Goal: Task Accomplishment & Management: Manage account settings

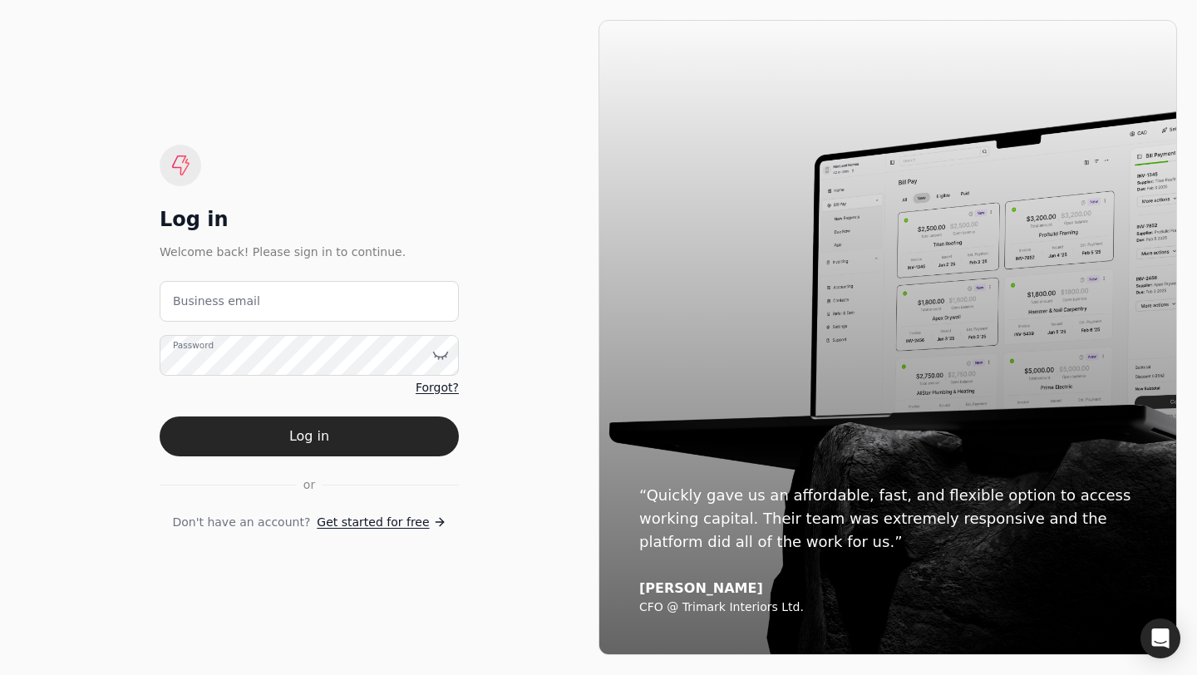
click at [341, 134] on div "Log in Welcome back! Please sign in to continue. Business email Password Forgot…" at bounding box center [309, 337] width 579 height 635
click at [66, 351] on div "Log in Welcome back! Please sign in to continue. Business email Password Forgot…" at bounding box center [309, 337] width 579 height 635
click at [240, 290] on div "Business email" at bounding box center [309, 301] width 299 height 41
type email "[EMAIL_ADDRESS][DOMAIN_NAME]"
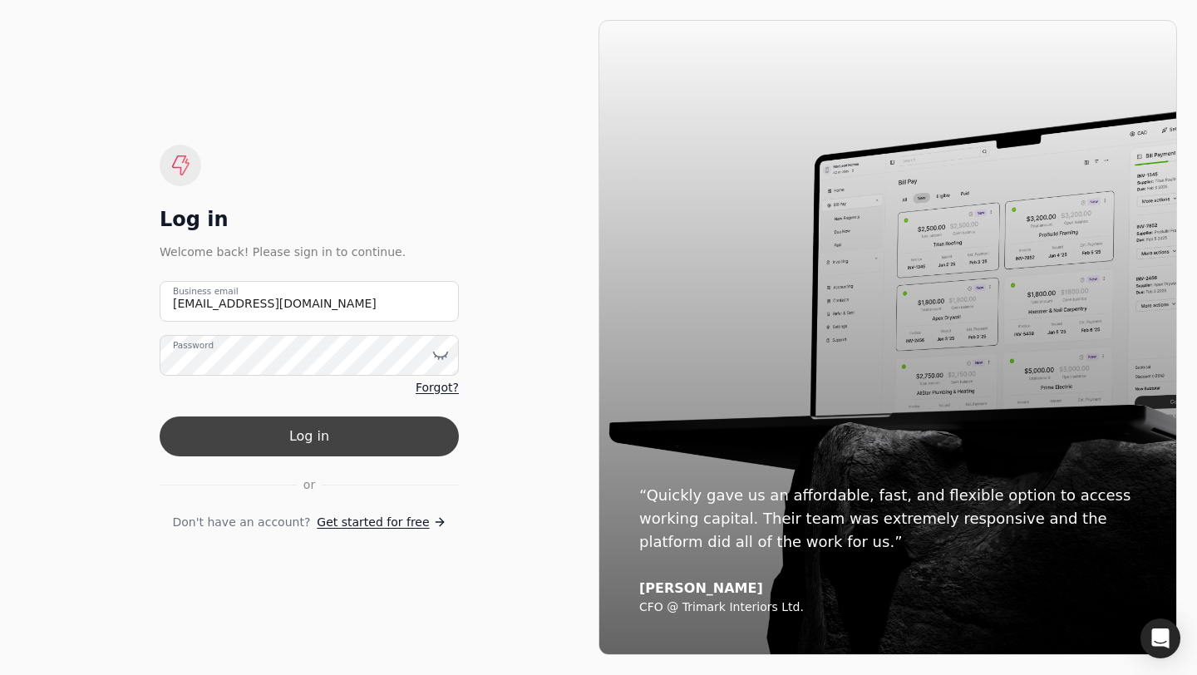
click at [275, 434] on button "Log in" at bounding box center [309, 437] width 299 height 40
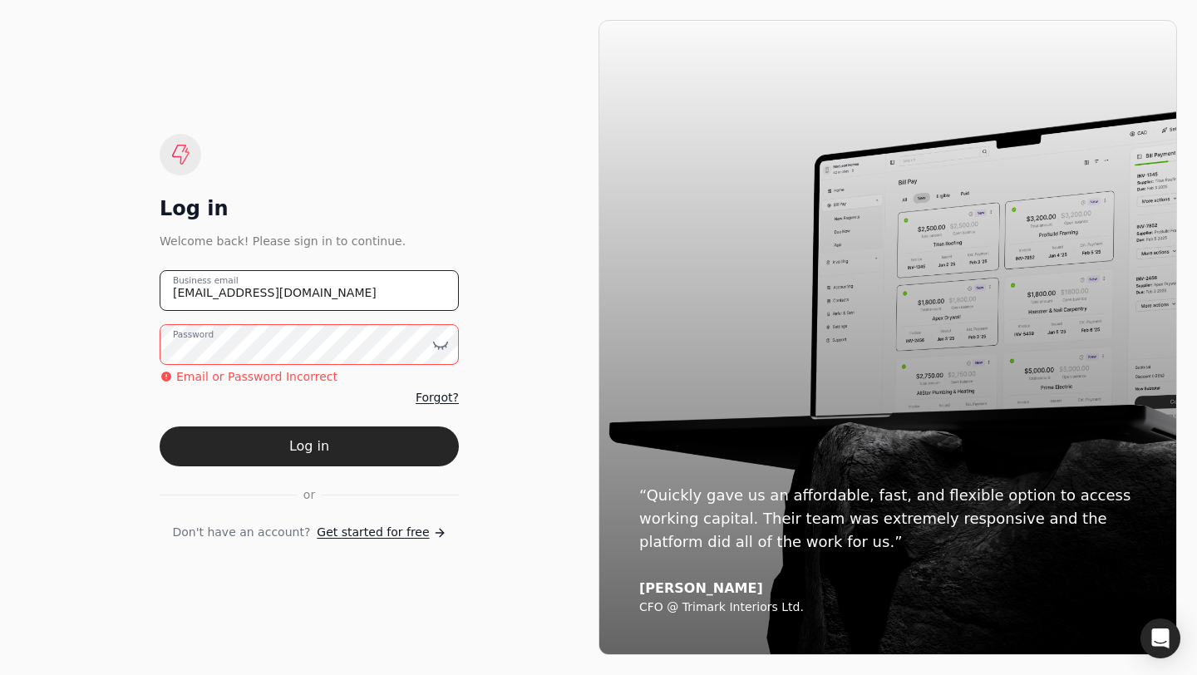
click at [342, 285] on email "[EMAIL_ADDRESS][DOMAIN_NAME]" at bounding box center [309, 290] width 299 height 41
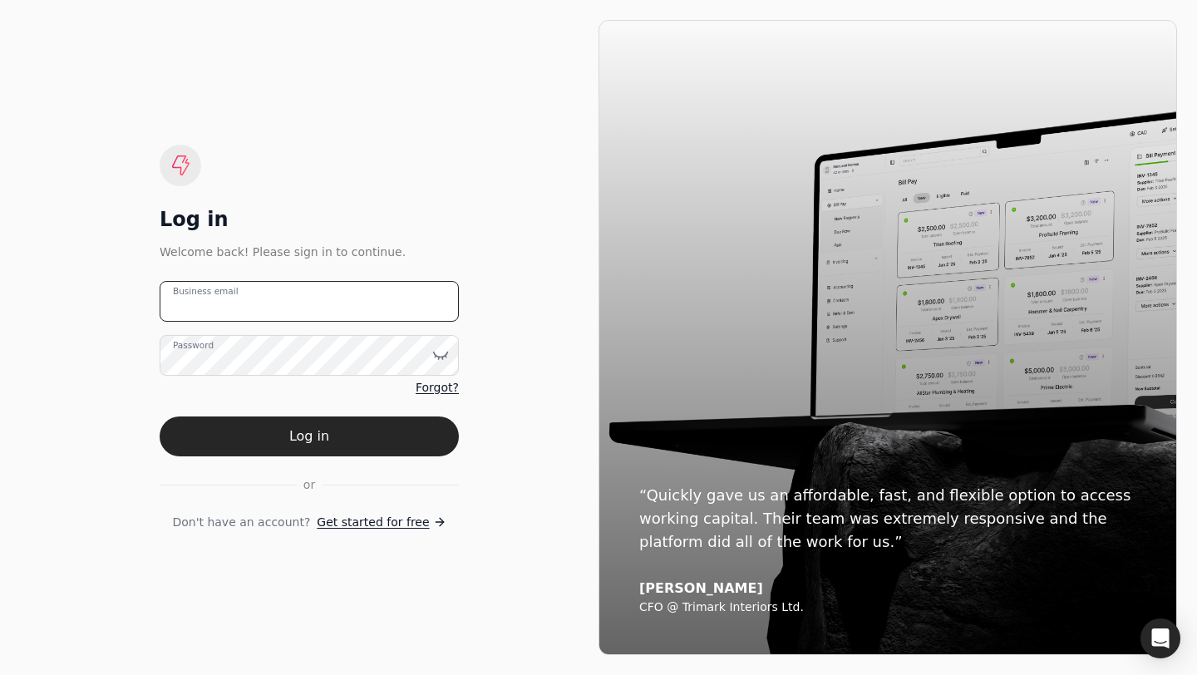
type email "[EMAIL_ADDRESS][DOMAIN_NAME]"
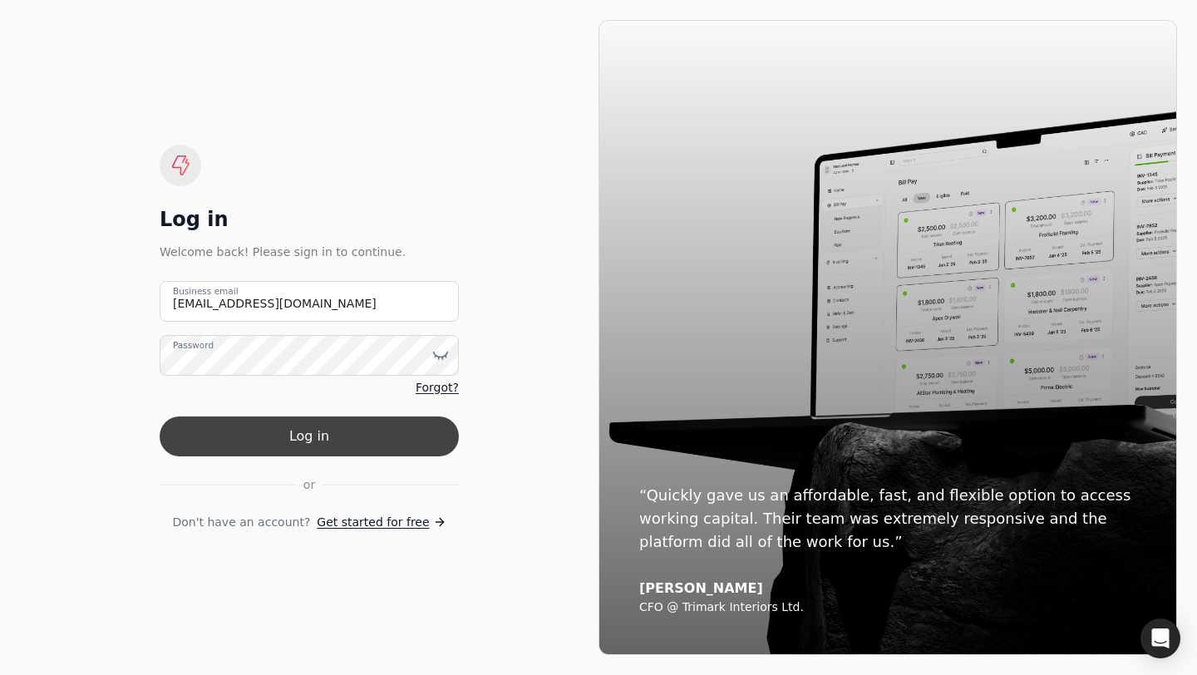
click at [337, 442] on button "Log in" at bounding box center [309, 437] width 299 height 40
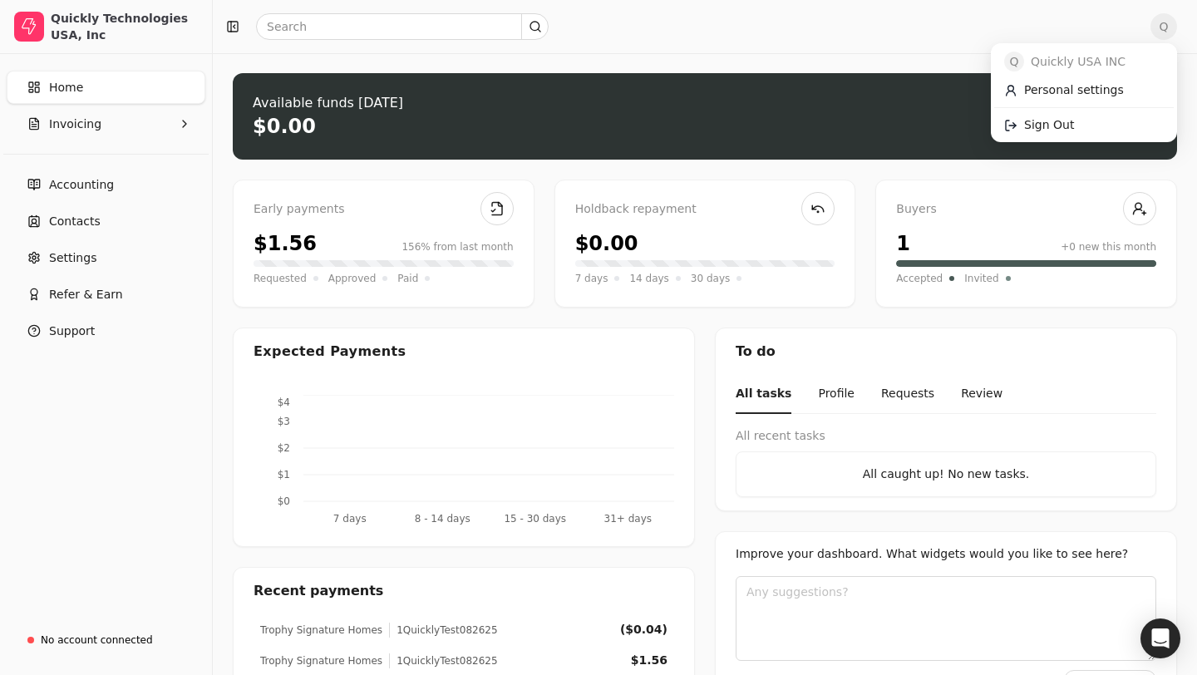
click at [1158, 26] on span "Q" at bounding box center [1164, 26] width 27 height 27
click at [1074, 131] on link "Sign Out" at bounding box center [1084, 124] width 180 height 27
